Goal: Information Seeking & Learning: Find specific page/section

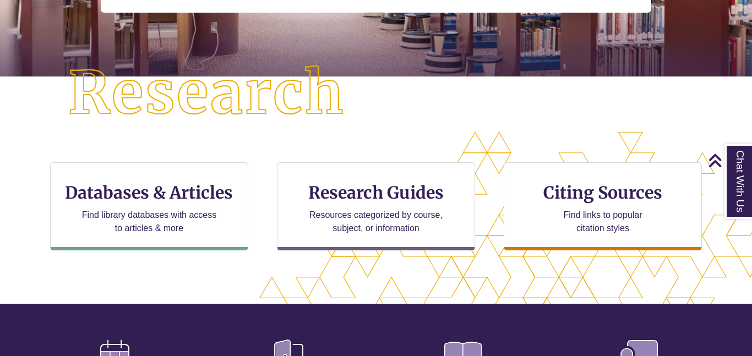
scroll to position [264, 0]
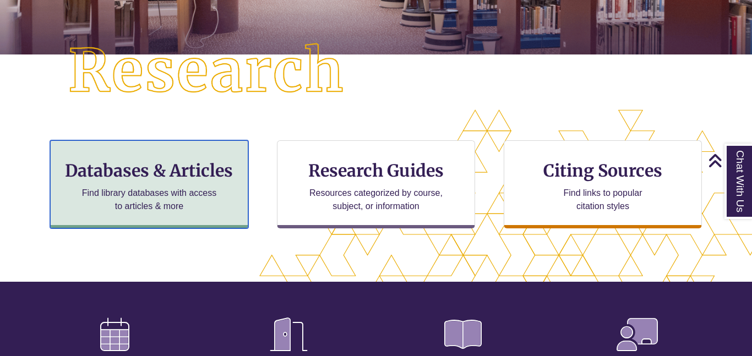
click at [118, 208] on p "Find library databases with access to articles & more" at bounding box center [150, 200] width 144 height 26
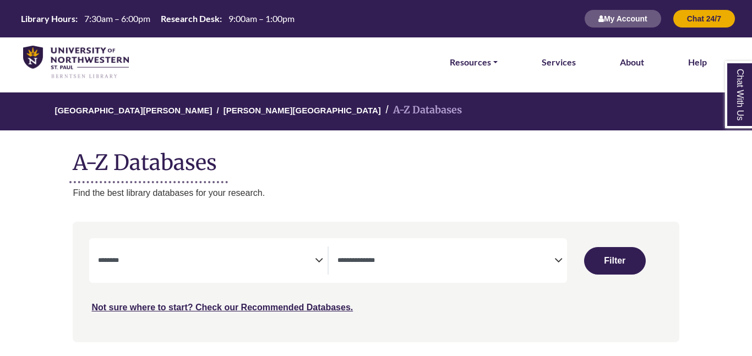
select select "Database Subject Filter"
select select "Database Types Filter"
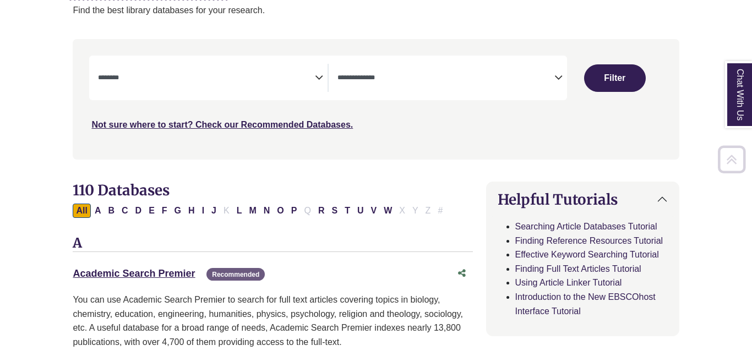
scroll to position [198, 0]
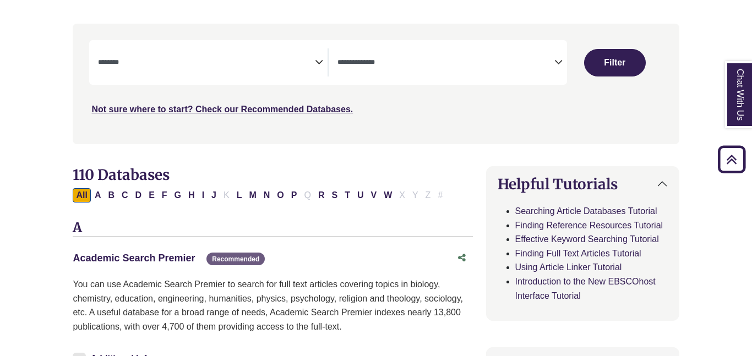
click at [158, 256] on link "Academic Search Premier This link opens in a new window" at bounding box center [134, 258] width 122 height 11
